Goal: Transaction & Acquisition: Purchase product/service

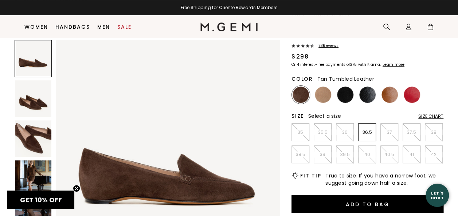
click at [386, 95] on img at bounding box center [389, 95] width 16 height 16
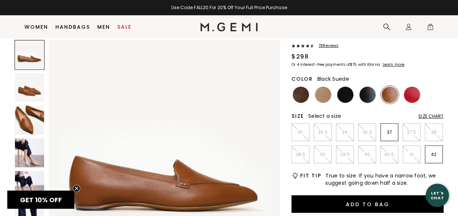
click at [344, 91] on img at bounding box center [345, 95] width 16 height 16
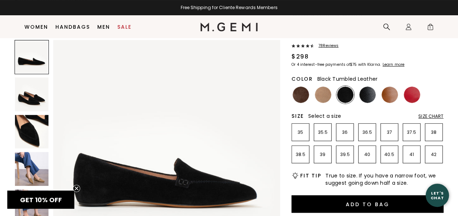
click at [367, 93] on img at bounding box center [367, 95] width 16 height 16
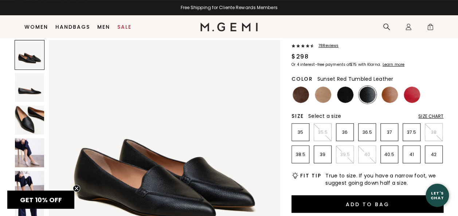
click at [412, 94] on img at bounding box center [411, 95] width 16 height 16
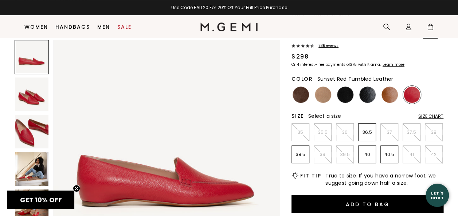
click at [430, 26] on span "1" at bounding box center [429, 28] width 7 height 7
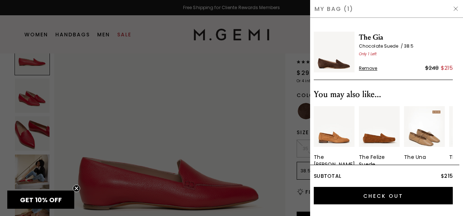
click at [368, 67] on span "Remove" at bounding box center [368, 69] width 19 height 6
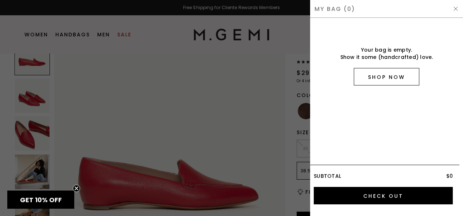
click at [385, 75] on link "Shop Now" at bounding box center [387, 76] width 66 height 17
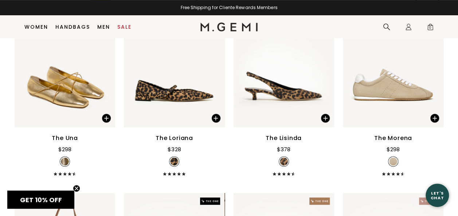
scroll to position [154, 0]
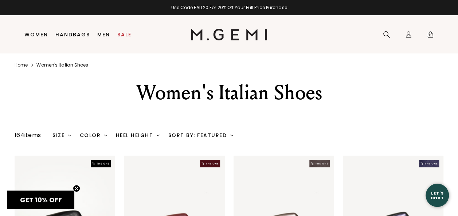
click at [70, 135] on img at bounding box center [69, 135] width 3 height 3
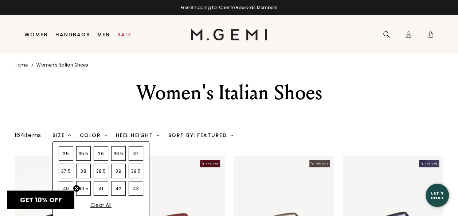
click at [101, 170] on div "38.5" at bounding box center [101, 171] width 15 height 15
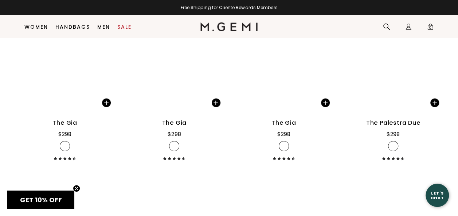
scroll to position [2181, 0]
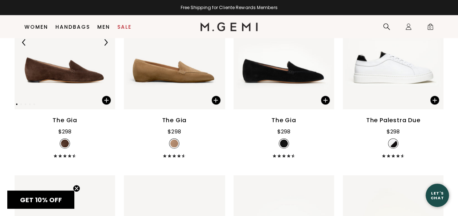
click at [58, 70] on img at bounding box center [65, 43] width 100 height 134
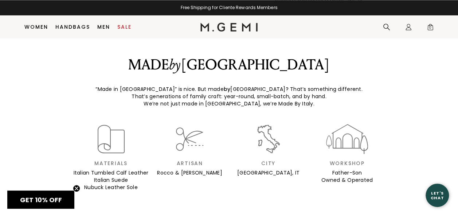
click at [342, 34] on nav "Search Icons/20x20/profile@2x Sign In Orders Rewards Refer a Friend Address Boo…" at bounding box center [347, 26] width 180 height 23
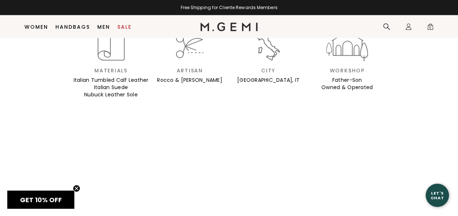
drag, startPoint x: 342, startPoint y: 34, endPoint x: 340, endPoint y: 44, distance: 10.4
click at [340, 44] on div "Free Shipping for Cliente Rewards Members Use Code FALL20 For 20% Off Your Full…" at bounding box center [229, 167] width 458 height 1788
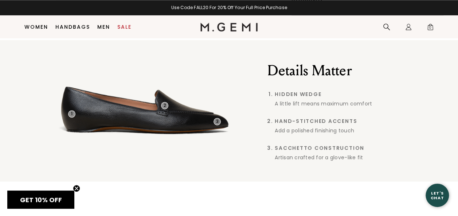
scroll to position [288, 0]
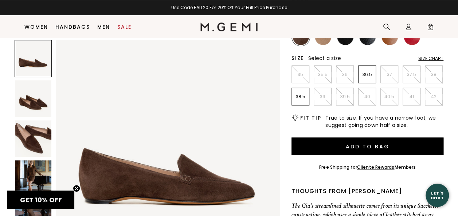
scroll to position [104, 0]
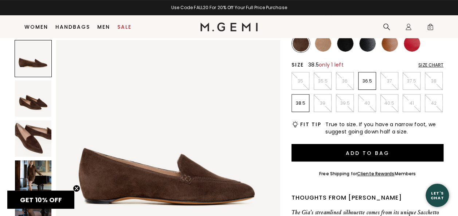
click at [299, 100] on p "38.5" at bounding box center [300, 103] width 17 height 6
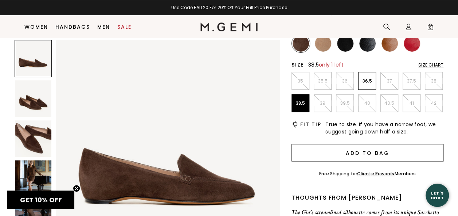
click at [364, 154] on button "Add to Bag" at bounding box center [367, 152] width 152 height 17
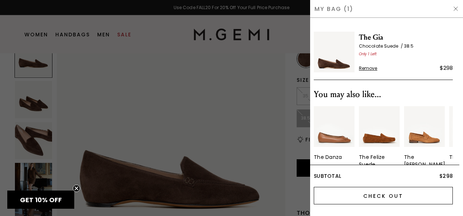
click at [380, 195] on input "Check Out" at bounding box center [383, 195] width 139 height 17
